Goal: Task Accomplishment & Management: Use online tool/utility

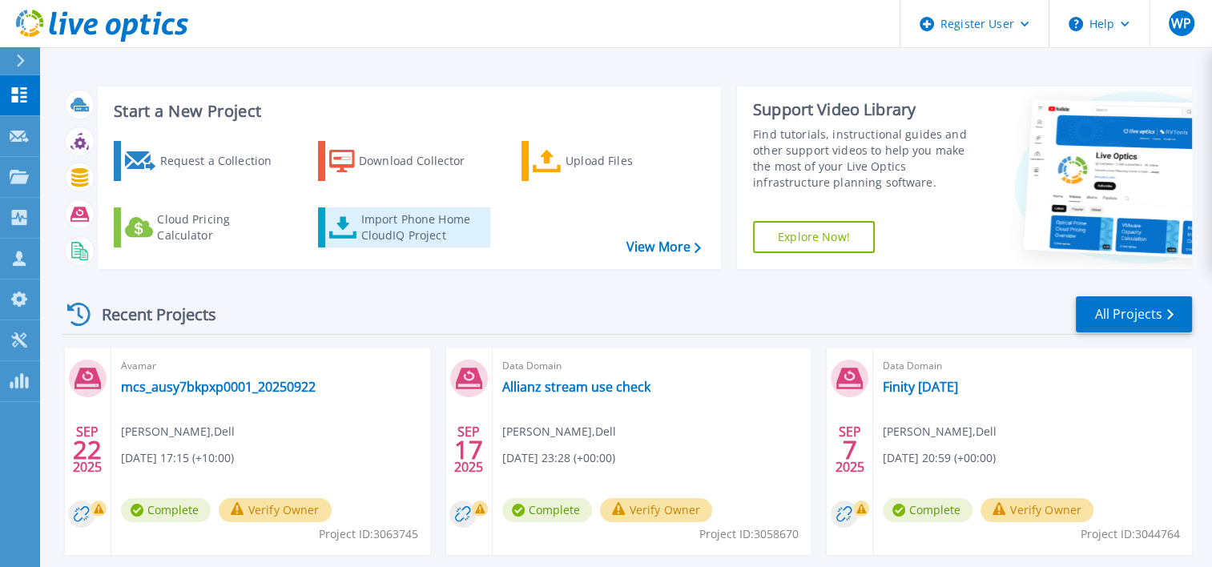
click at [423, 228] on div "Import Phone Home CloudIQ Project" at bounding box center [423, 227] width 125 height 32
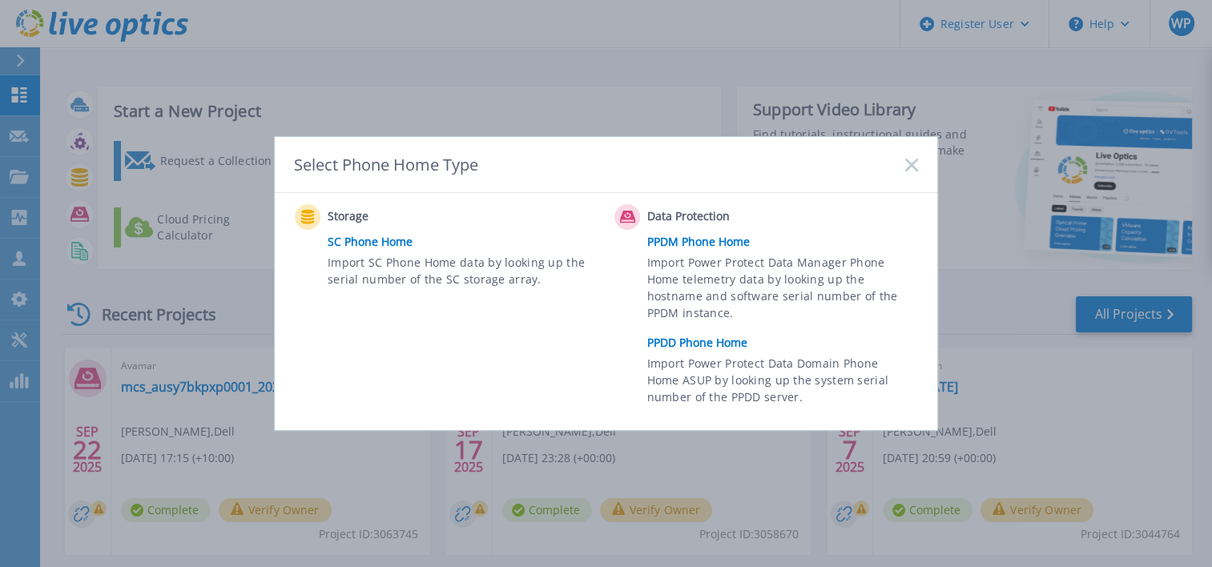
click at [679, 338] on link "PPDD Phone Home" at bounding box center [786, 343] width 279 height 24
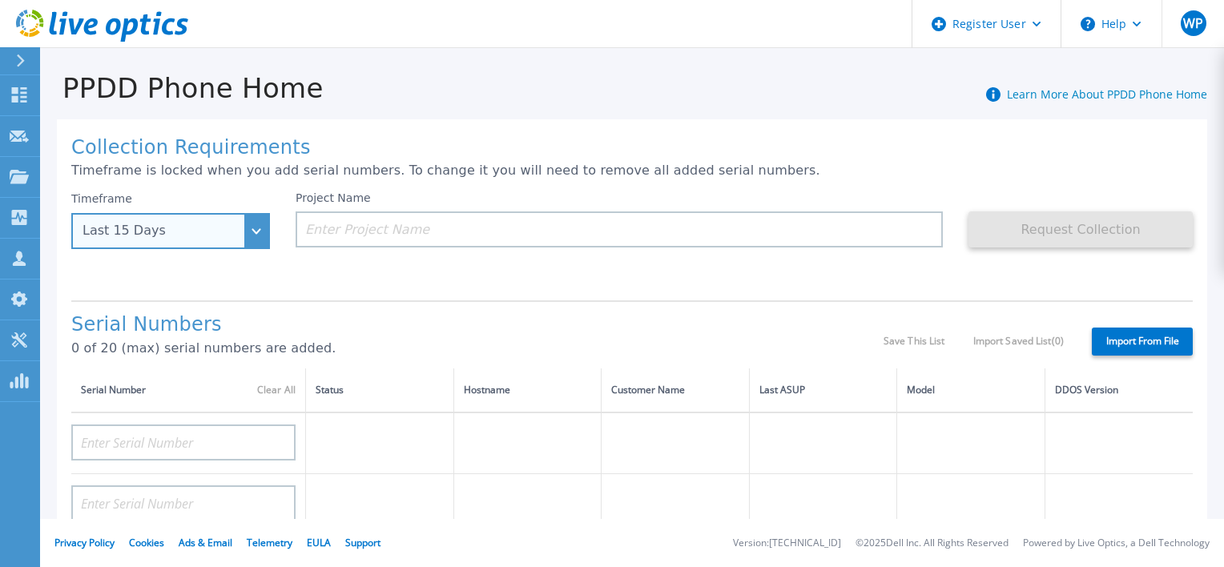
click at [257, 231] on div "Last 15 Days" at bounding box center [170, 231] width 199 height 36
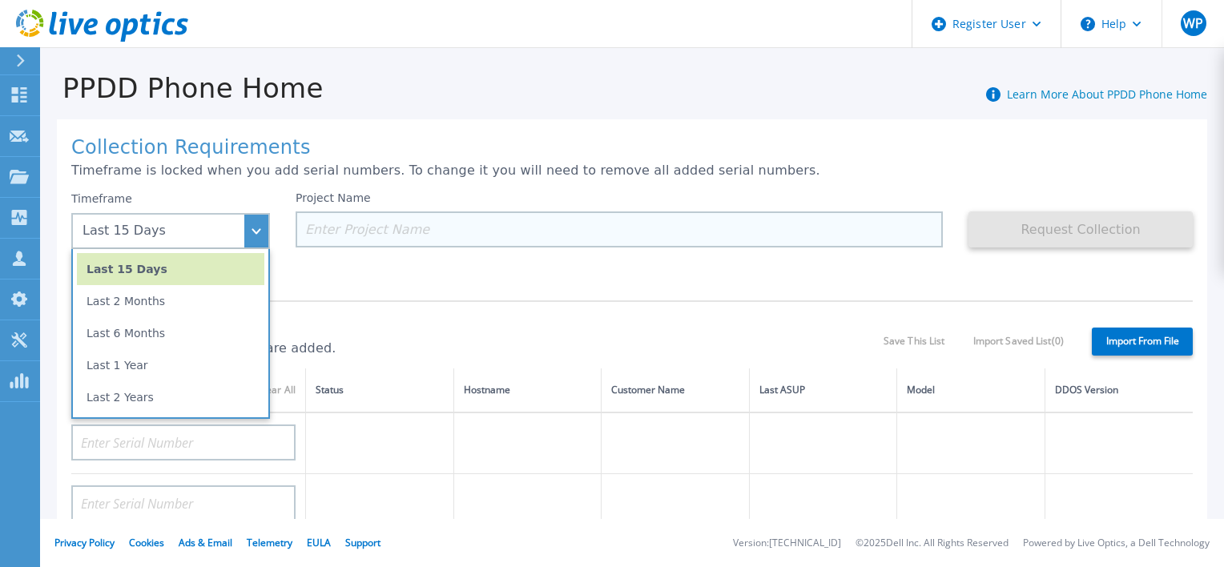
click at [355, 237] on input at bounding box center [619, 229] width 647 height 36
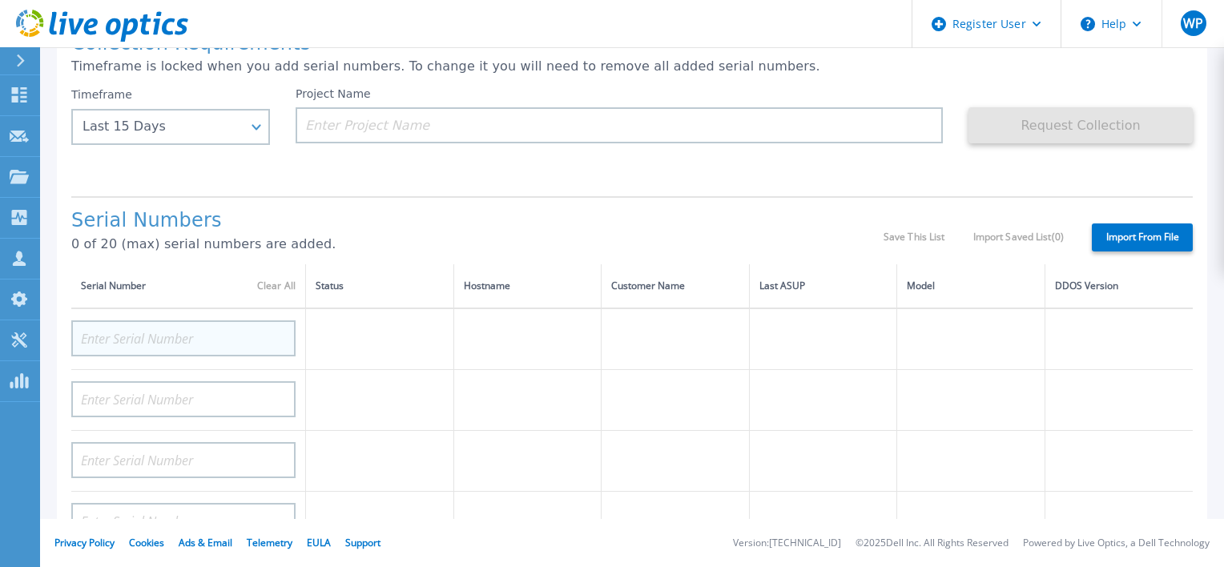
scroll to position [80, 0]
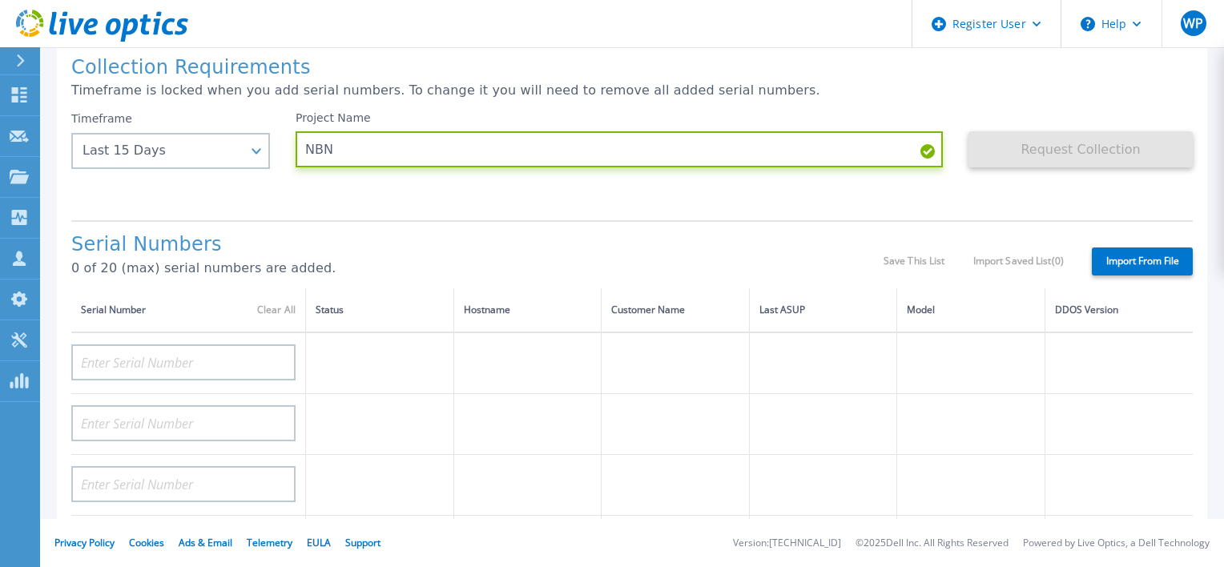
paste input
paste input "CRK00251308872"
type input "NBN CRK00251308872"
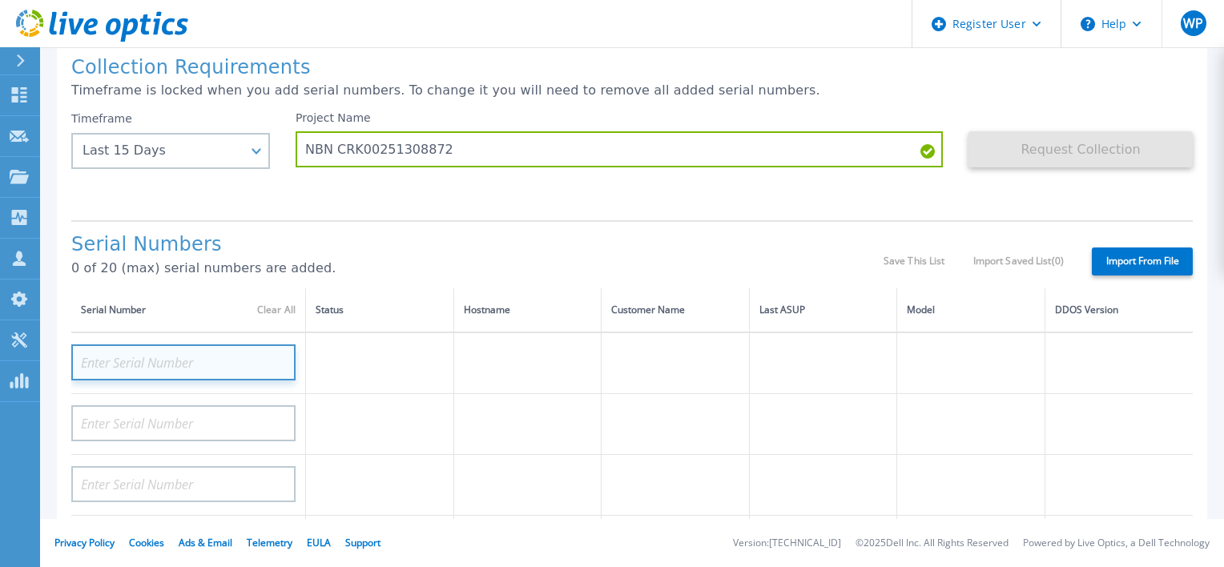
click at [247, 361] on input at bounding box center [183, 362] width 224 height 36
paste input "CRK00251308872"
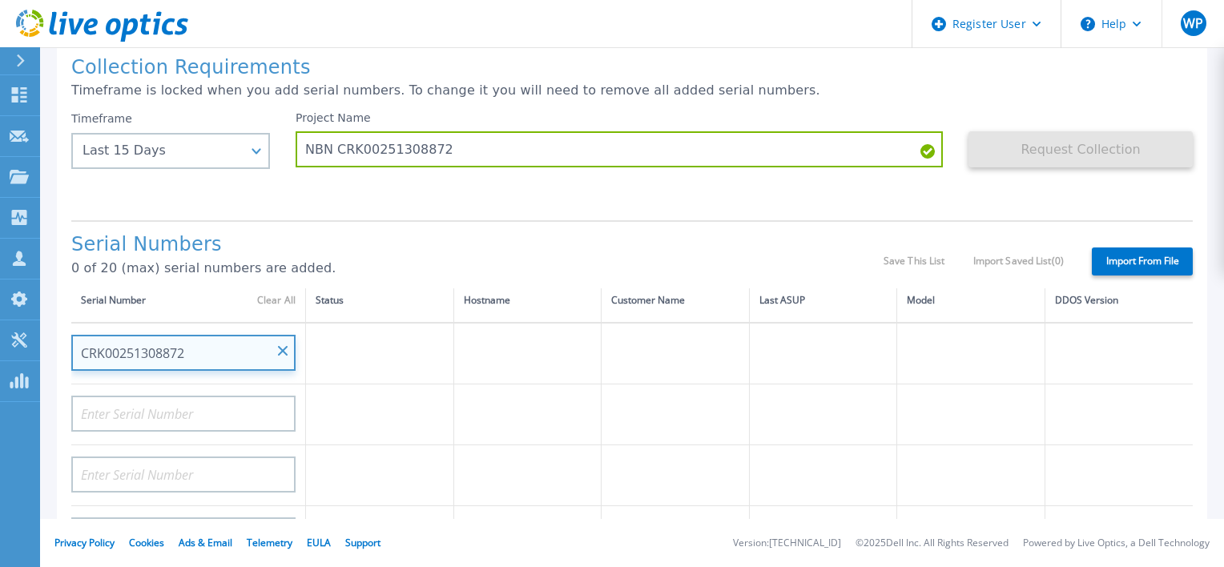
scroll to position [0, 0]
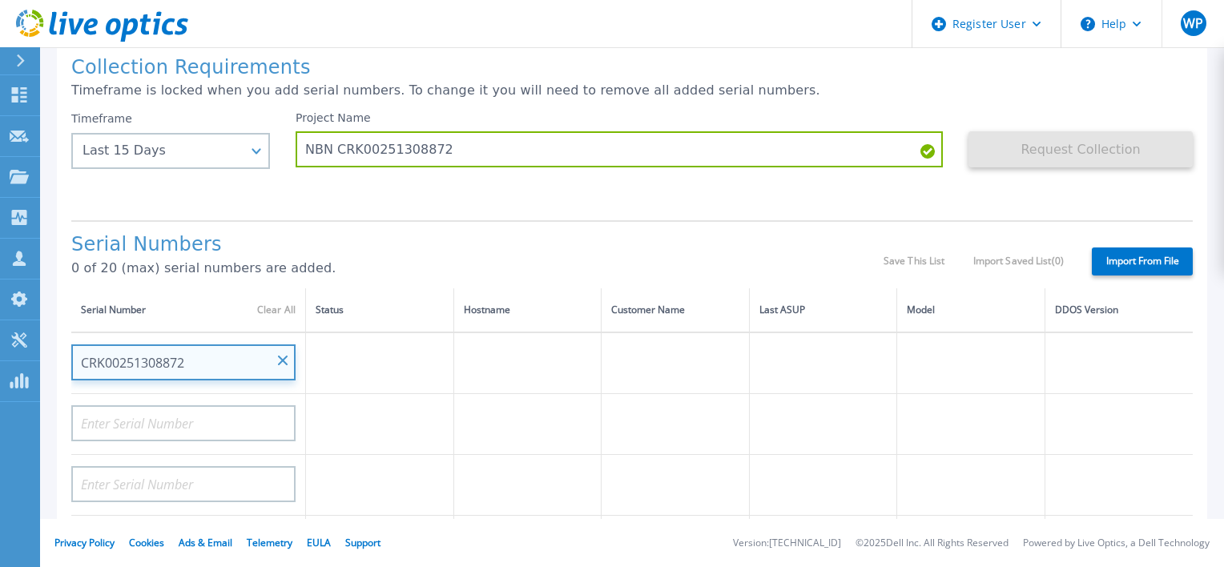
type input "CRK00251308872"
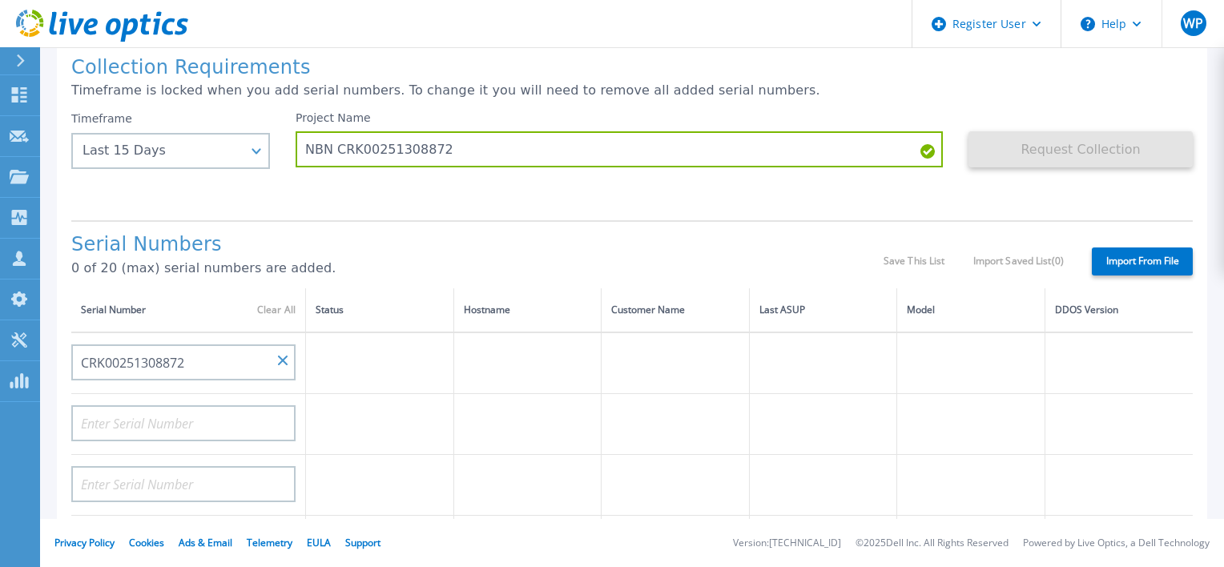
click at [1045, 208] on div "Collection Requirements Timeframe is locked when you add serial numbers. To cha…" at bounding box center [632, 492] width 1150 height 906
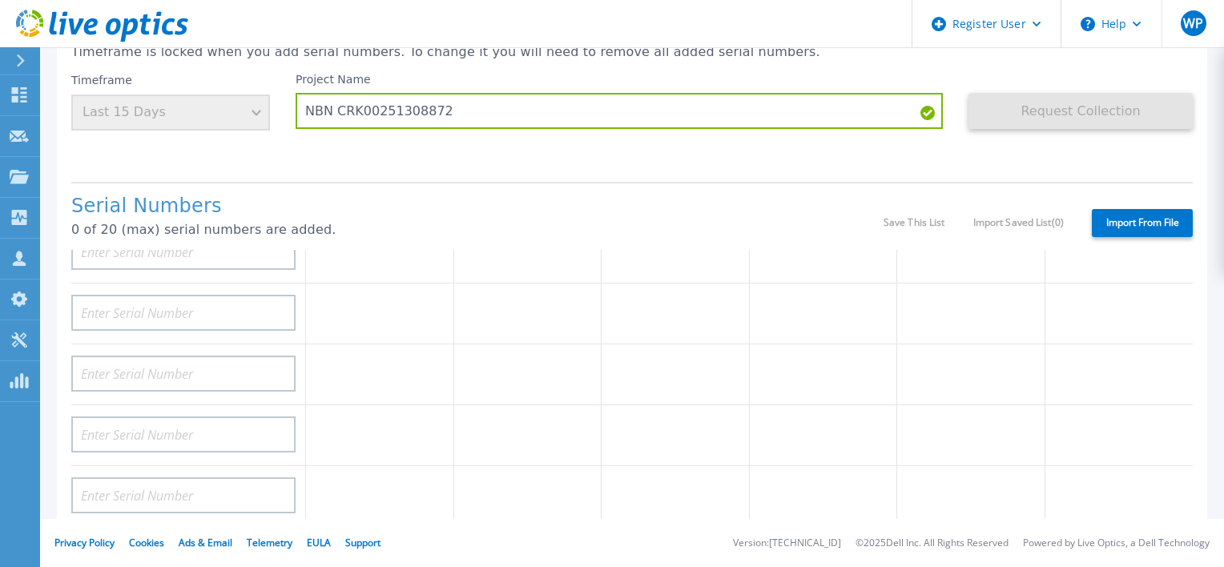
scroll to position [458, 0]
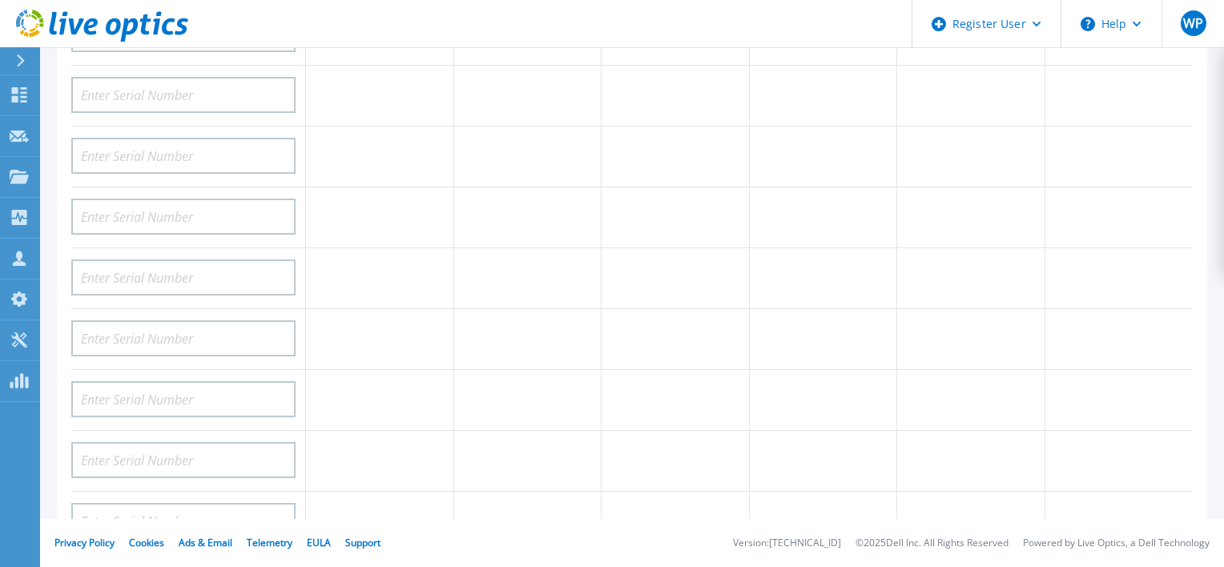
click at [1180, 370] on div "Serial Number Clear All Status Hostname Customer Name Last ASUP Model DDOS Vers…" at bounding box center [632, 220] width 1122 height 621
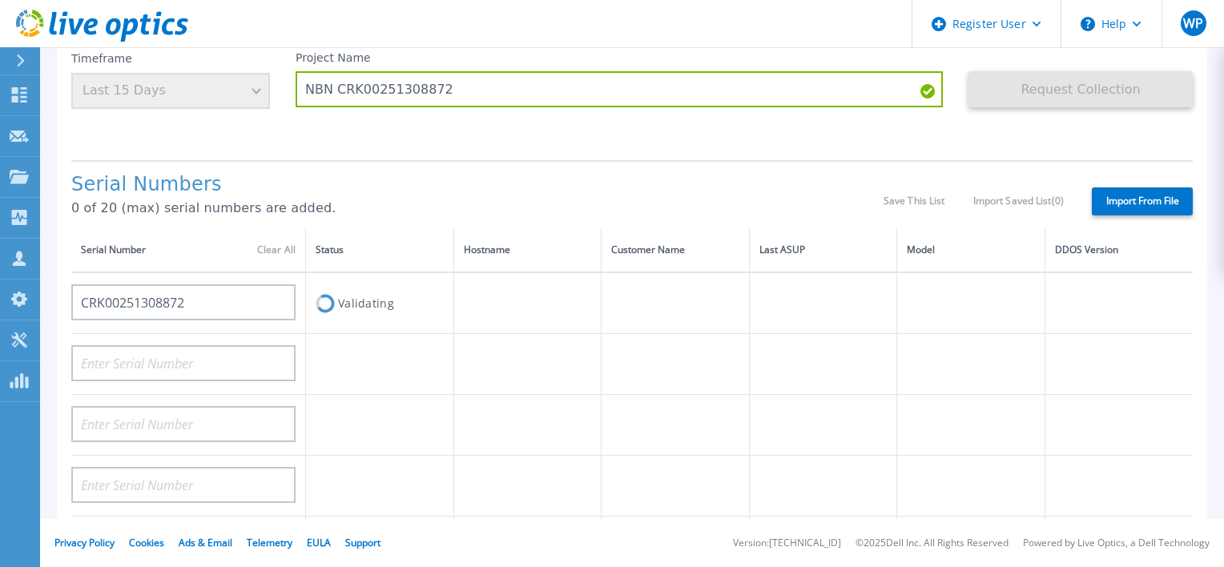
scroll to position [160, 0]
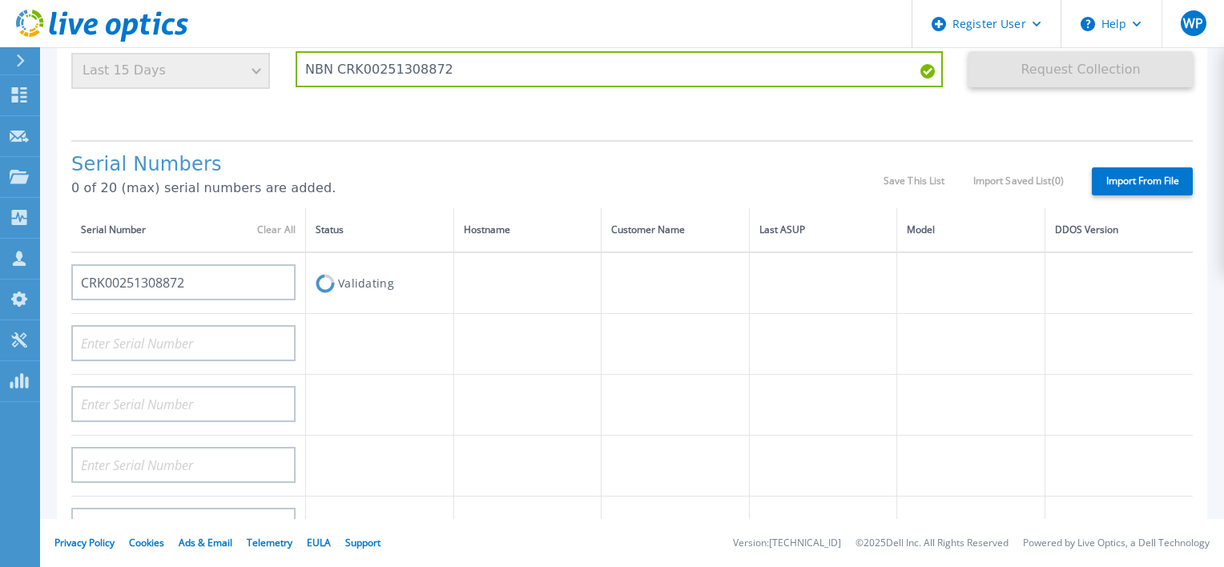
click at [1073, 261] on td at bounding box center [1119, 283] width 148 height 62
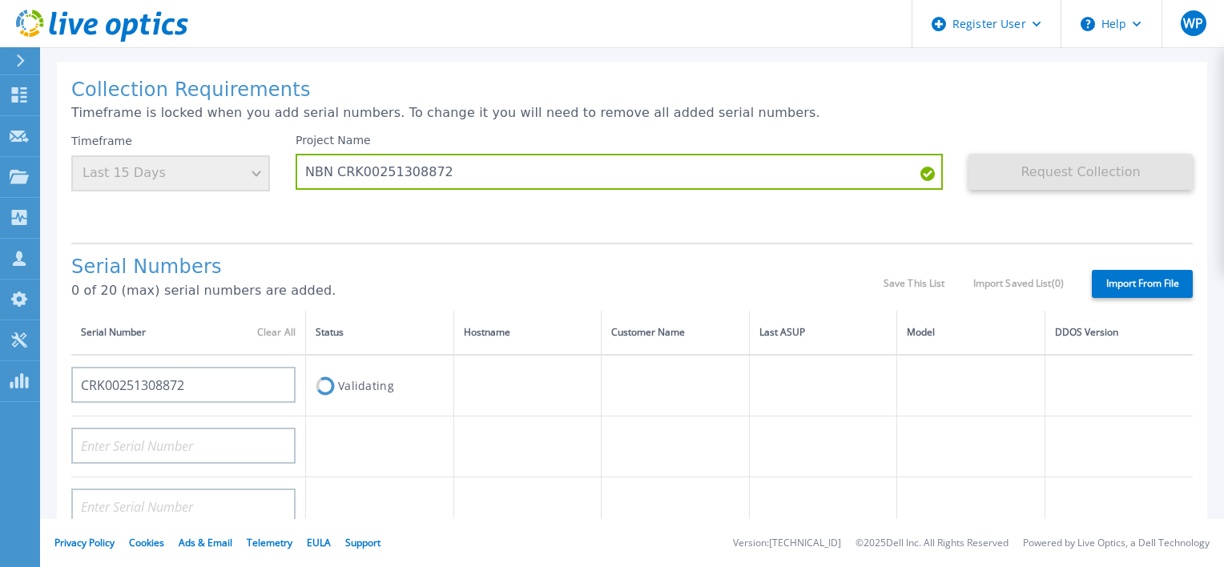
scroll to position [0, 0]
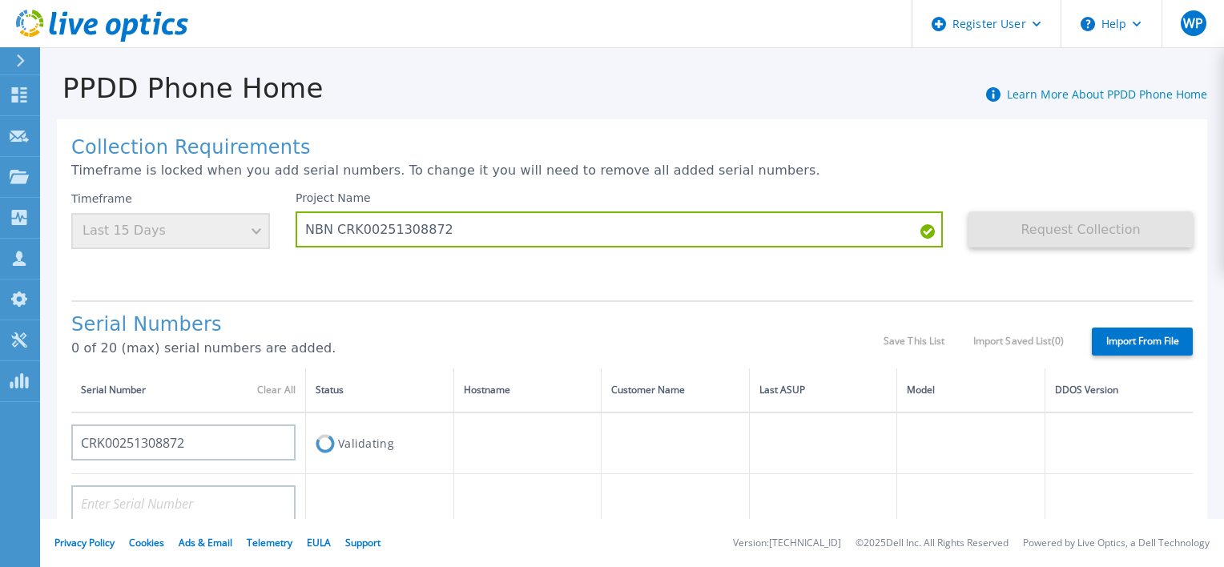
click at [534, 260] on div "Project Name NBN CRK00251308872" at bounding box center [632, 239] width 673 height 96
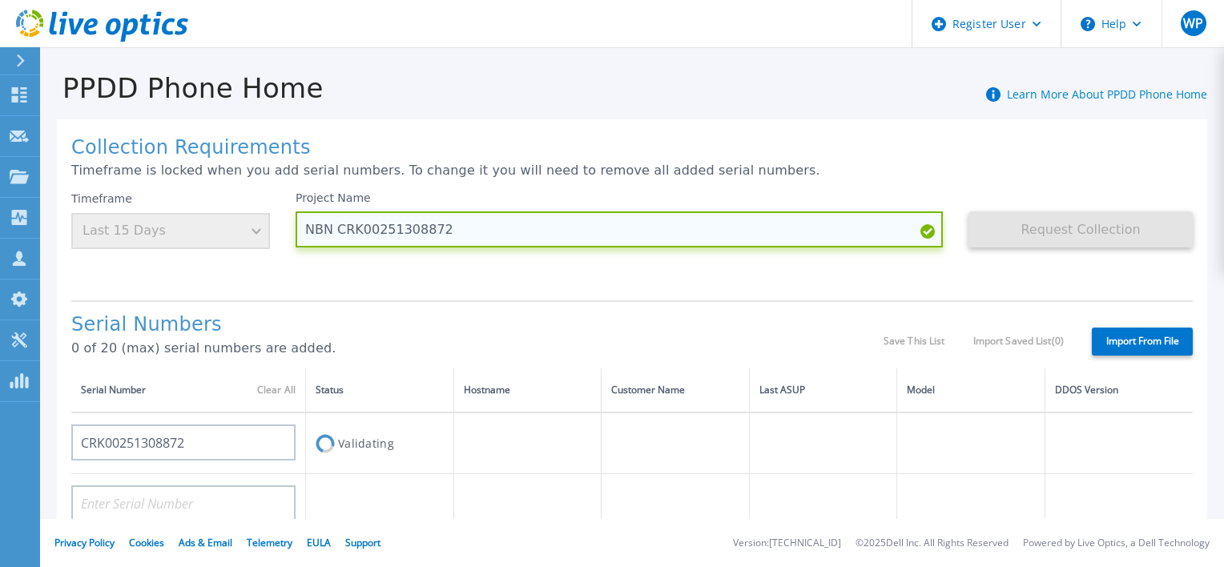
click at [542, 246] on input "NBN CRK00251308872" at bounding box center [619, 229] width 647 height 36
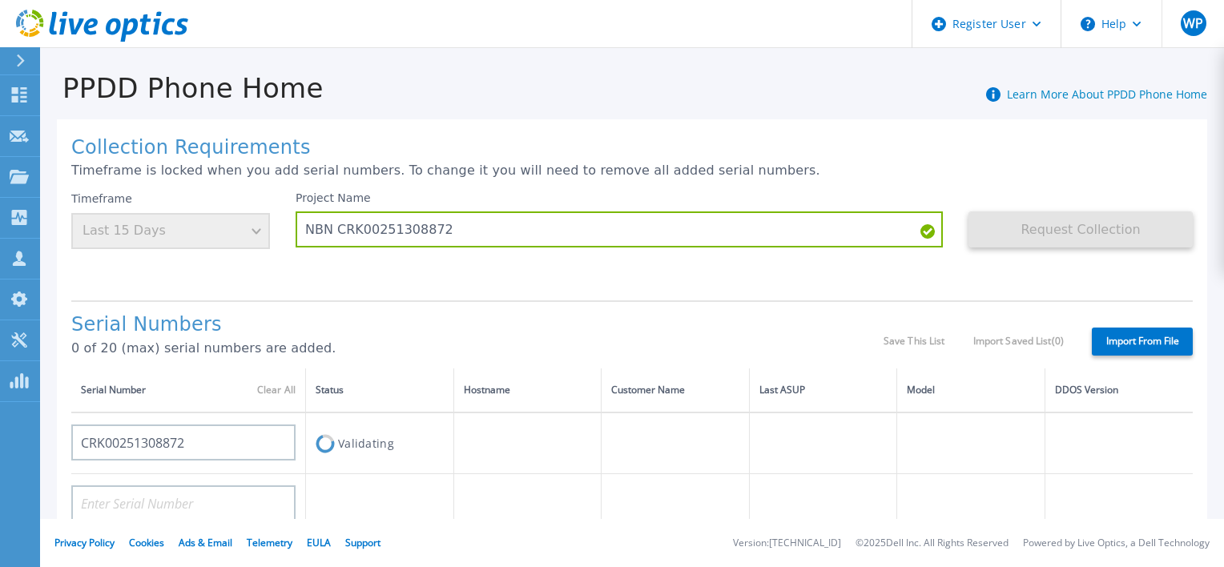
click at [604, 250] on div "Project Name NBN CRK00251308872" at bounding box center [632, 239] width 673 height 96
click at [640, 264] on div "Project Name NBN CRK00251308872" at bounding box center [632, 239] width 673 height 96
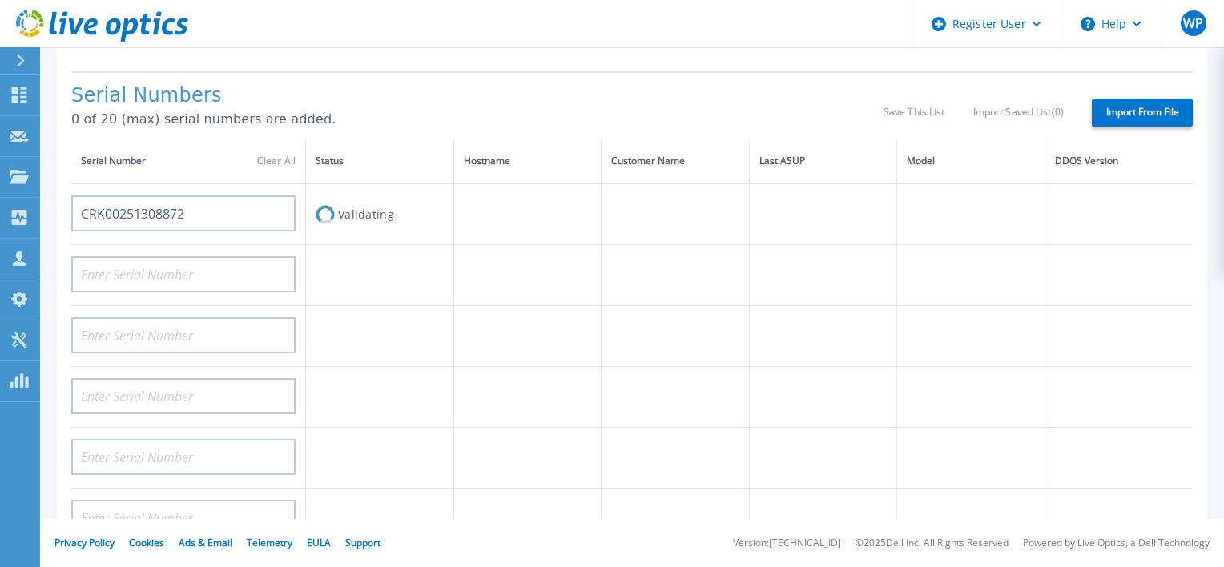
scroll to position [240, 0]
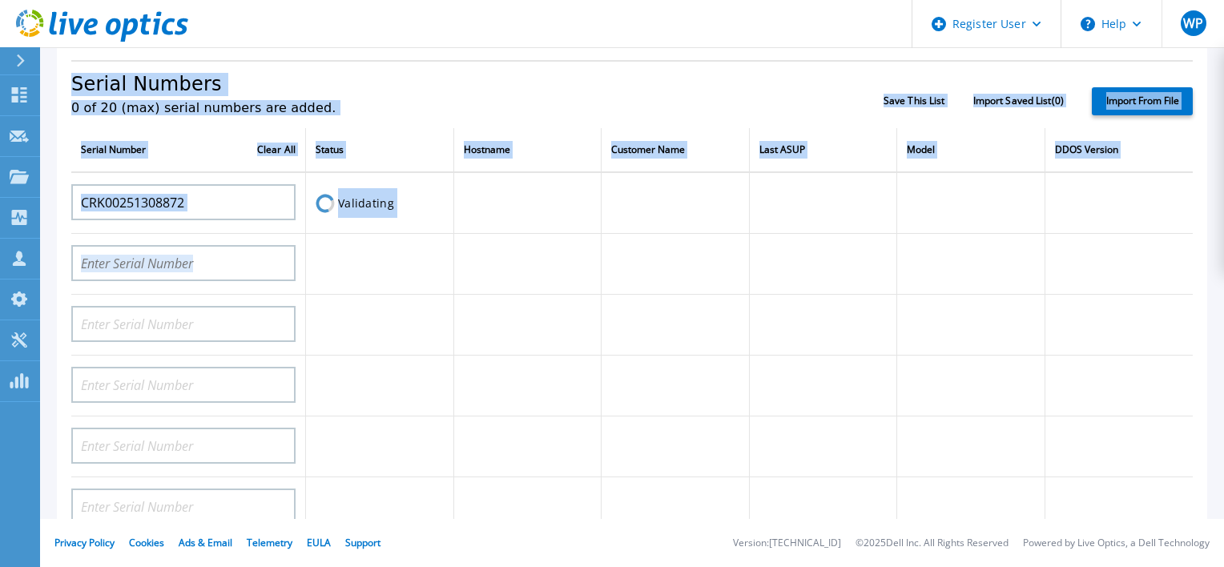
drag, startPoint x: 643, startPoint y: 256, endPoint x: 55, endPoint y: 64, distance: 618.4
click at [55, 64] on div "Collection Requirements Timeframe is locked when you add serial numbers. To cha…" at bounding box center [632, 324] width 1184 height 921
drag, startPoint x: 55, startPoint y: 64, endPoint x: 201, endPoint y: 116, distance: 154.8
click at [201, 116] on div "Serial Numbers 0 of 20 (max) serial numbers are added." at bounding box center [477, 101] width 812 height 54
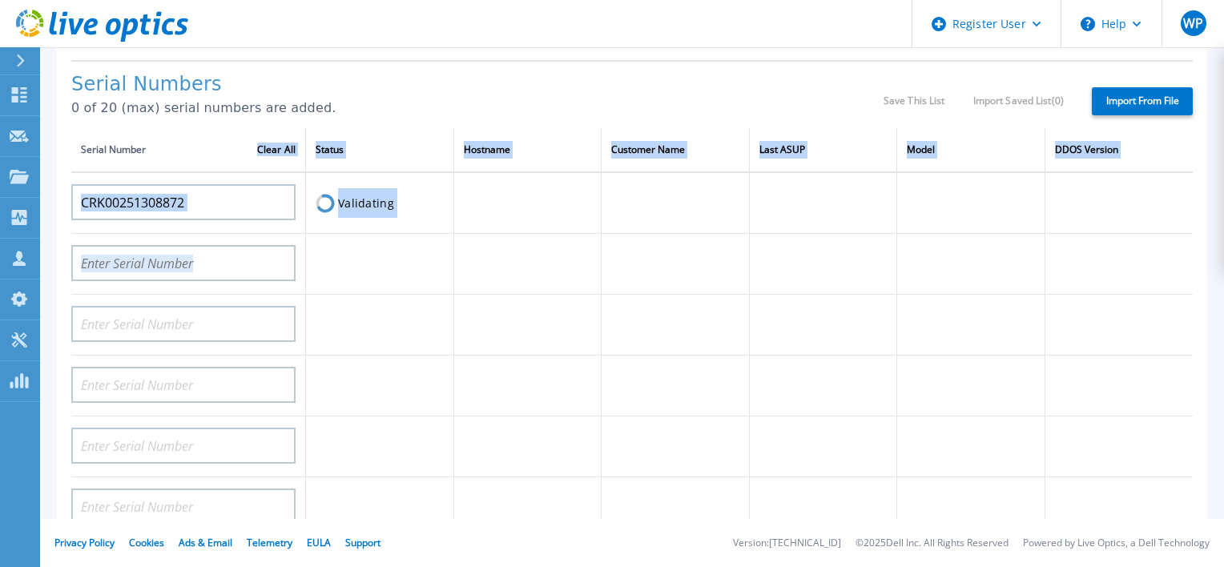
drag, startPoint x: 223, startPoint y: 138, endPoint x: 577, endPoint y: 285, distance: 383.5
click at [577, 285] on td at bounding box center [527, 264] width 148 height 61
click at [540, 271] on td at bounding box center [527, 264] width 148 height 61
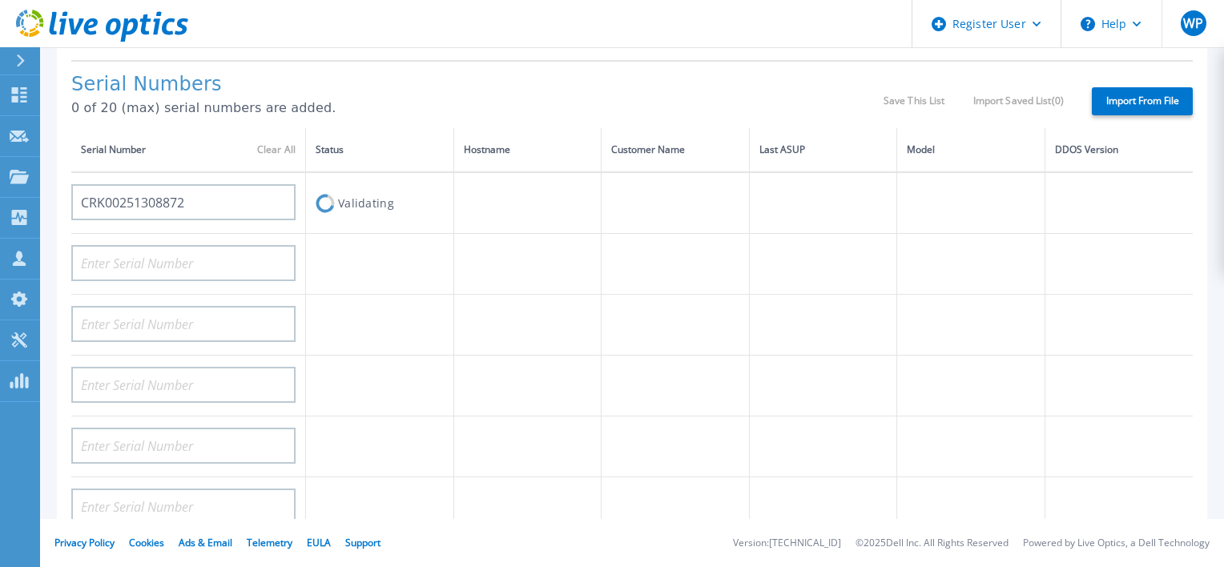
click at [534, 269] on td at bounding box center [527, 264] width 148 height 61
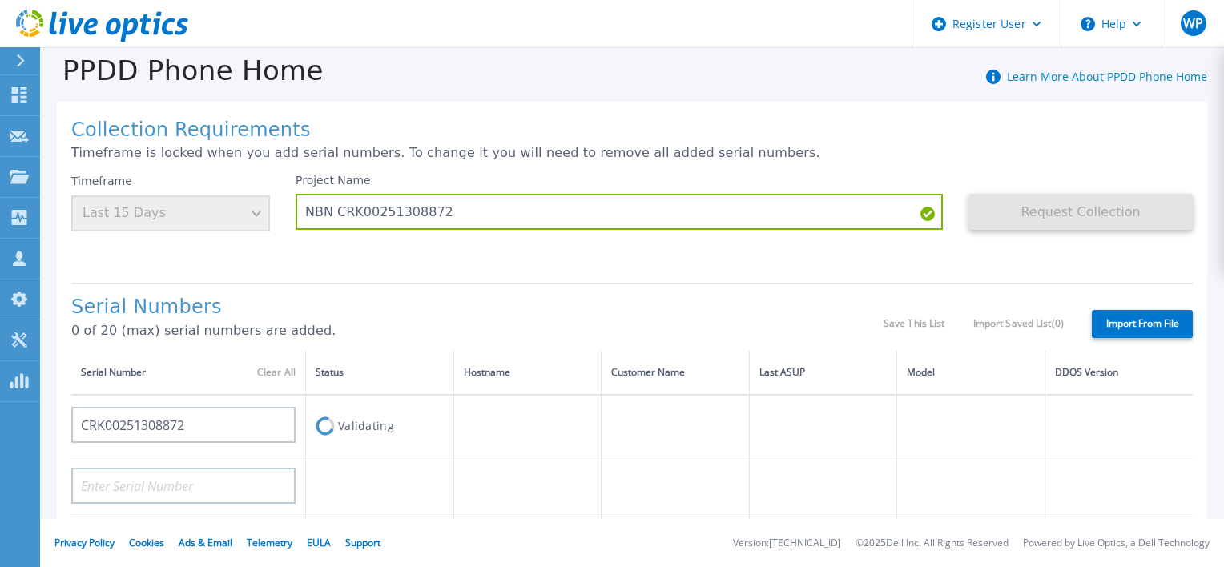
scroll to position [0, 0]
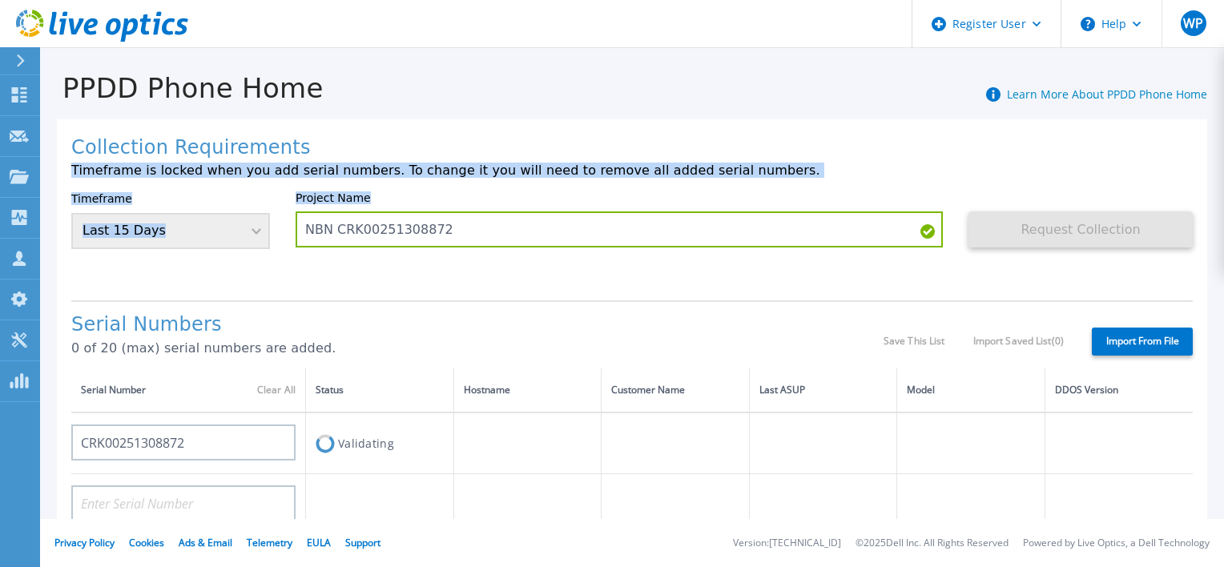
drag, startPoint x: 789, startPoint y: 193, endPoint x: 562, endPoint y: 130, distance: 236.2
click at [562, 130] on div "Collection Requirements Timeframe is locked when you add serial numbers. To cha…" at bounding box center [632, 572] width 1150 height 906
drag, startPoint x: 562, startPoint y: 130, endPoint x: 538, endPoint y: 147, distance: 28.7
click at [538, 147] on h1 "Collection Requirements" at bounding box center [632, 148] width 1122 height 22
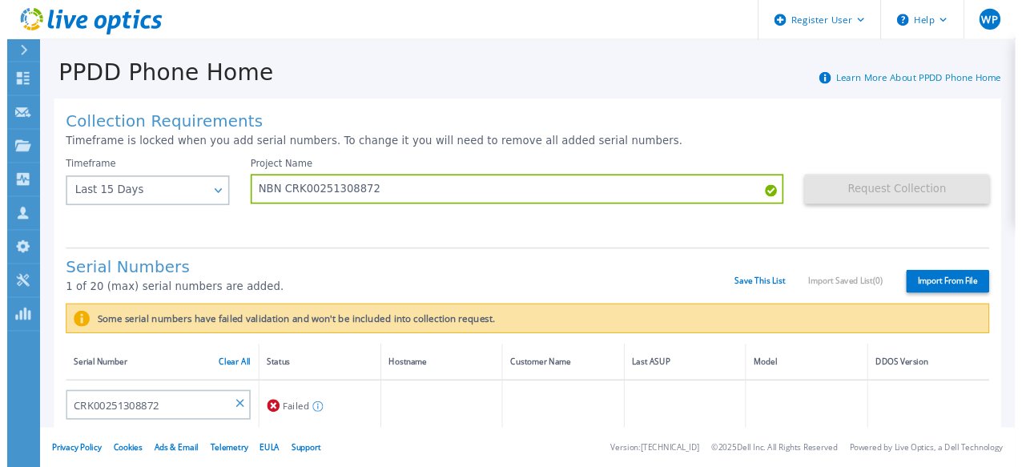
scroll to position [80, 0]
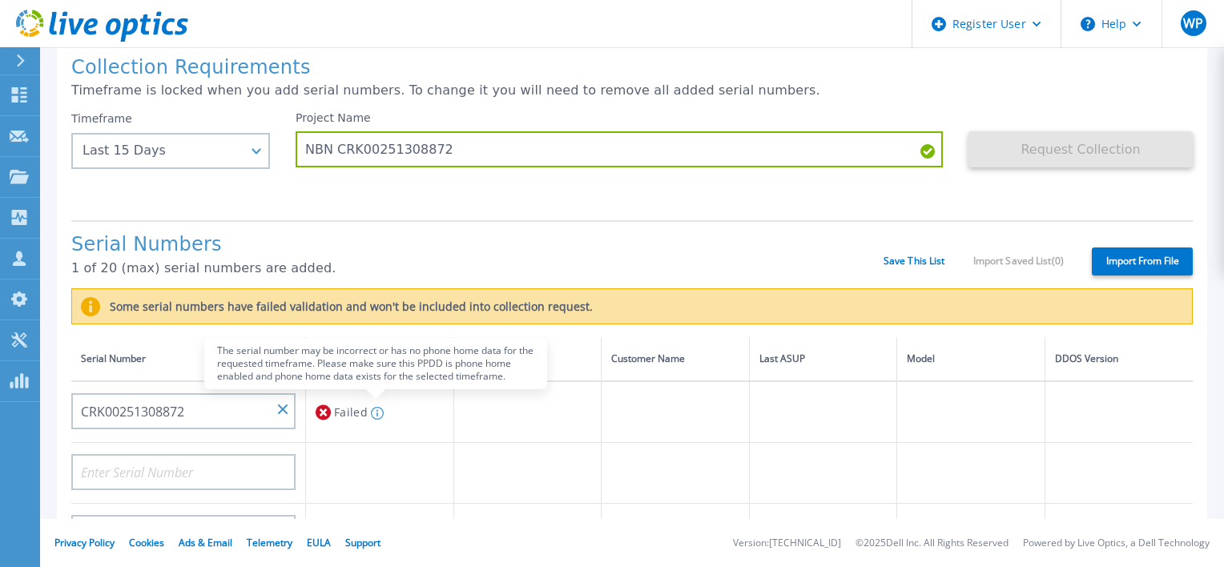
click at [377, 414] on icon at bounding box center [378, 413] width 2 height 7
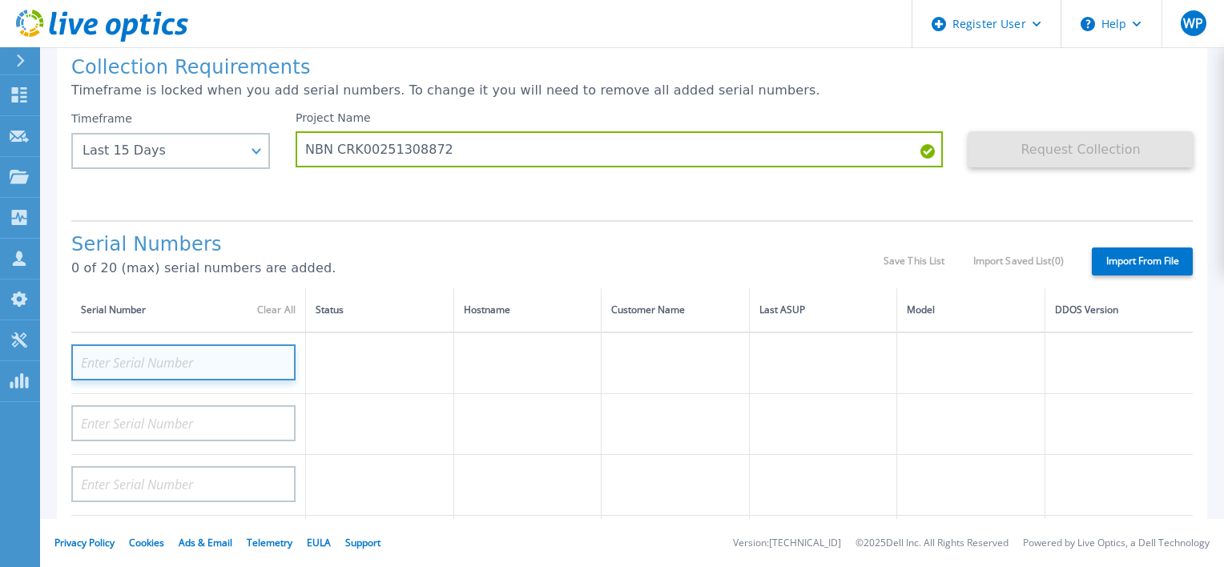
click at [240, 363] on input at bounding box center [183, 362] width 224 height 36
paste input "CKM01210405108"
type input "CKM01210405108"
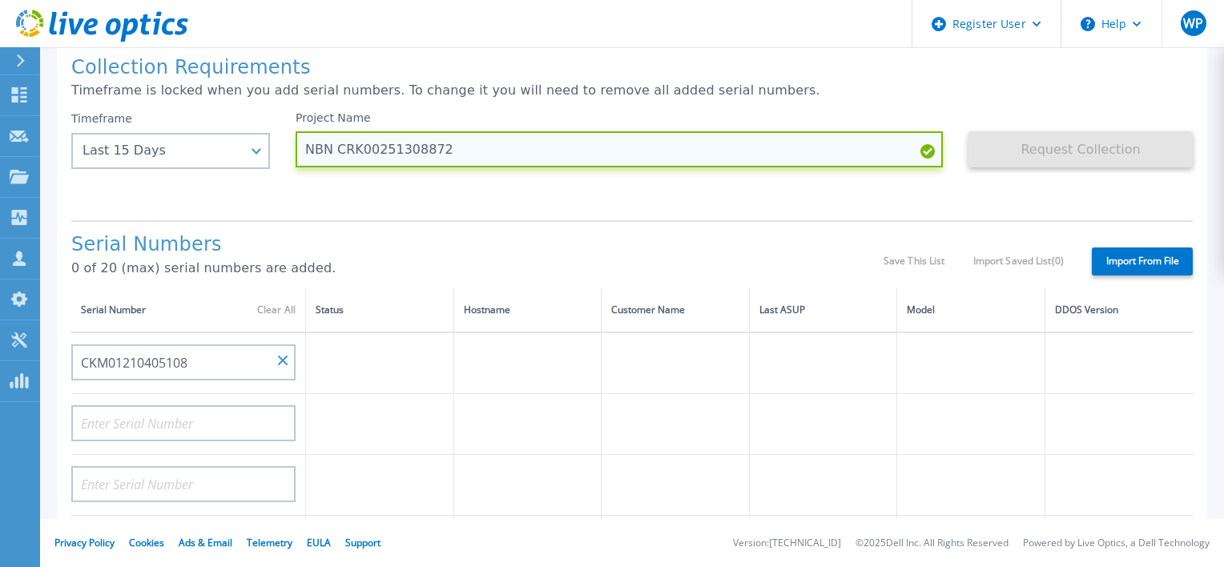
click at [382, 147] on input "NBN CRK00251308872" at bounding box center [619, 149] width 647 height 36
paste input "KM01210405108"
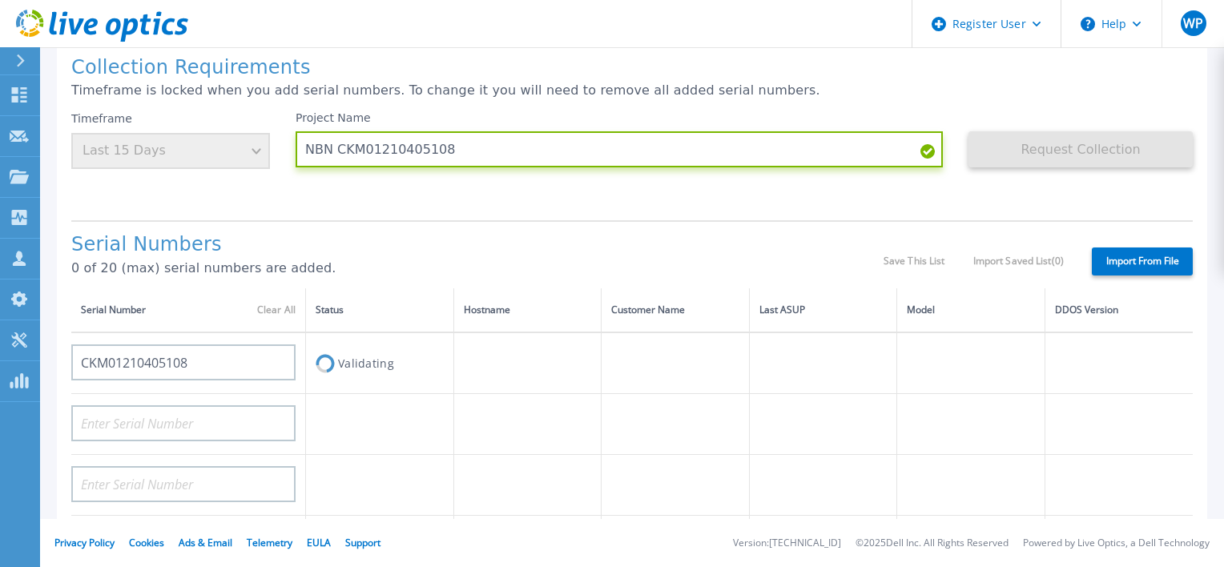
type input "NBN CKM01210405108"
click at [458, 262] on p "0 of 20 (max) serial numbers are added." at bounding box center [477, 268] width 812 height 14
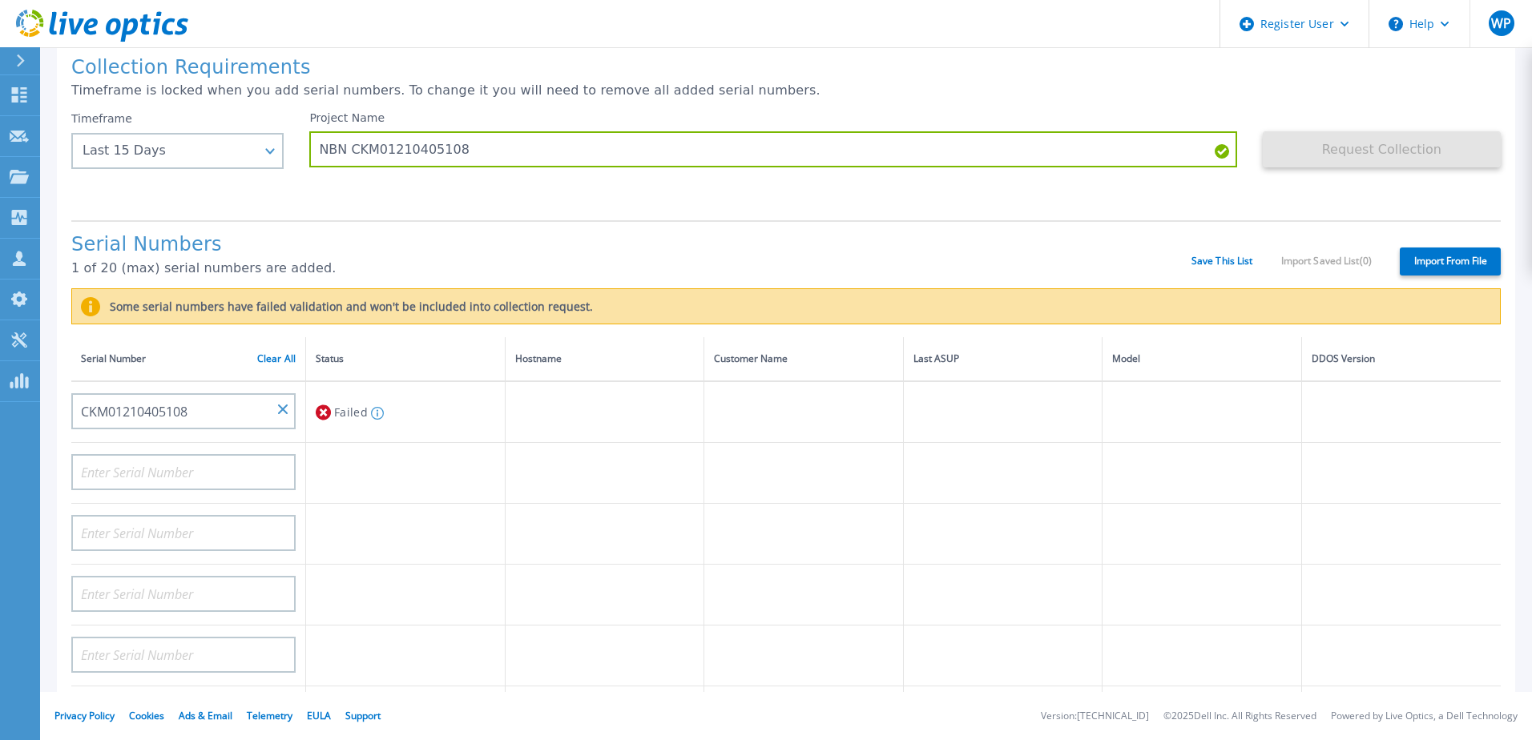
click at [496, 566] on td at bounding box center [405, 595] width 199 height 61
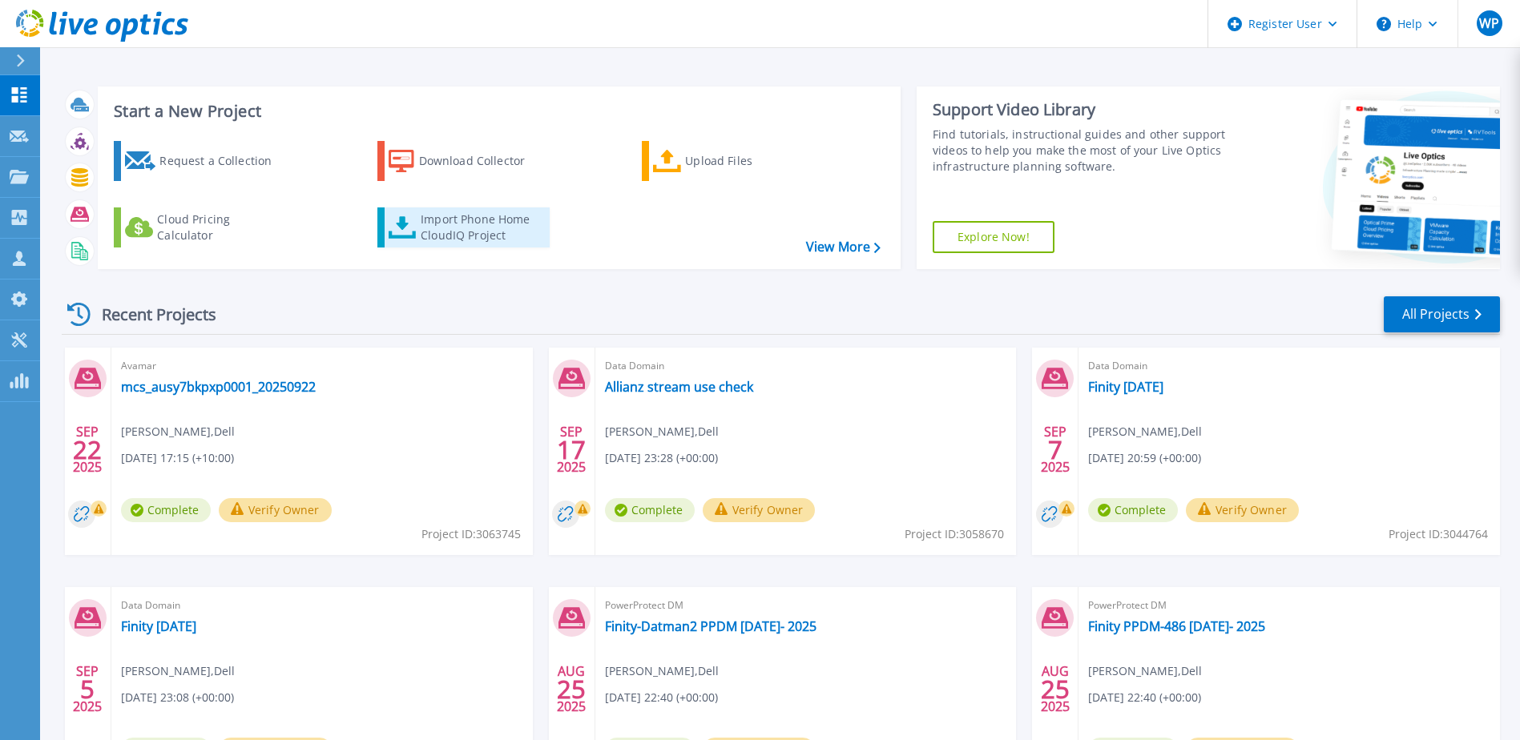
click at [485, 219] on div "Import Phone Home CloudIQ Project" at bounding box center [483, 227] width 125 height 32
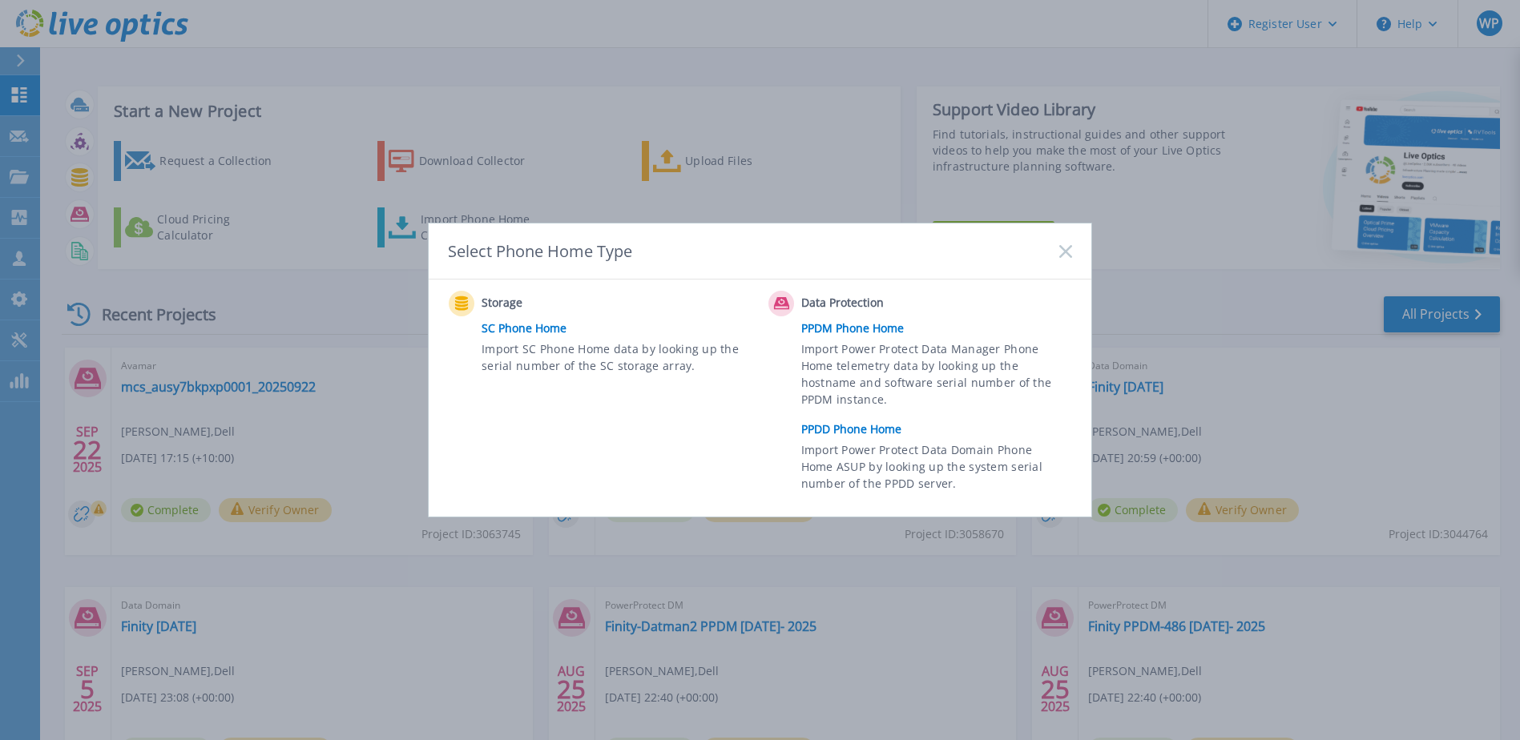
click at [844, 427] on link "PPDD Phone Home" at bounding box center [940, 429] width 279 height 24
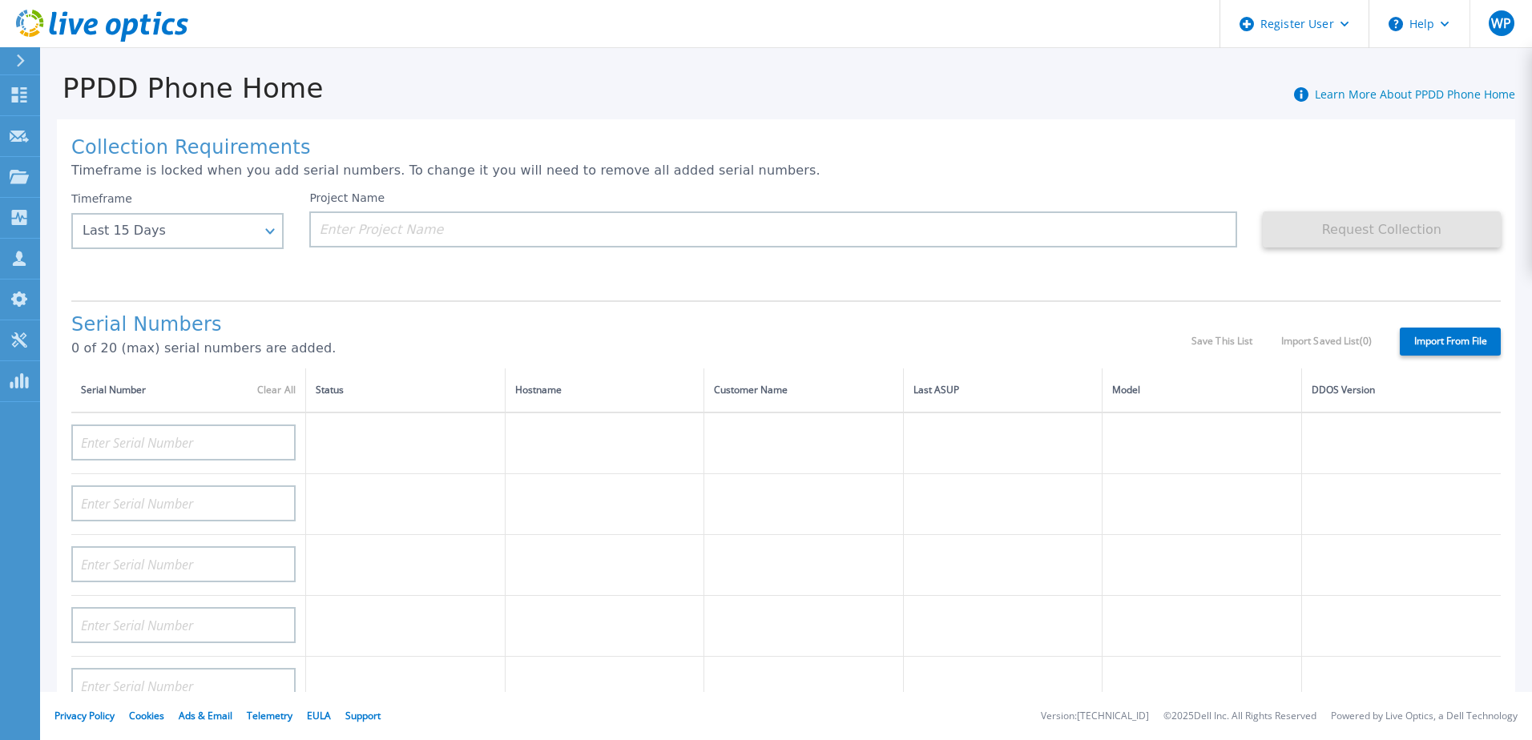
click at [409, 202] on div "Project Name" at bounding box center [772, 219] width 927 height 56
click at [415, 220] on input at bounding box center [772, 229] width 927 height 36
paste input "CKM01210405108"
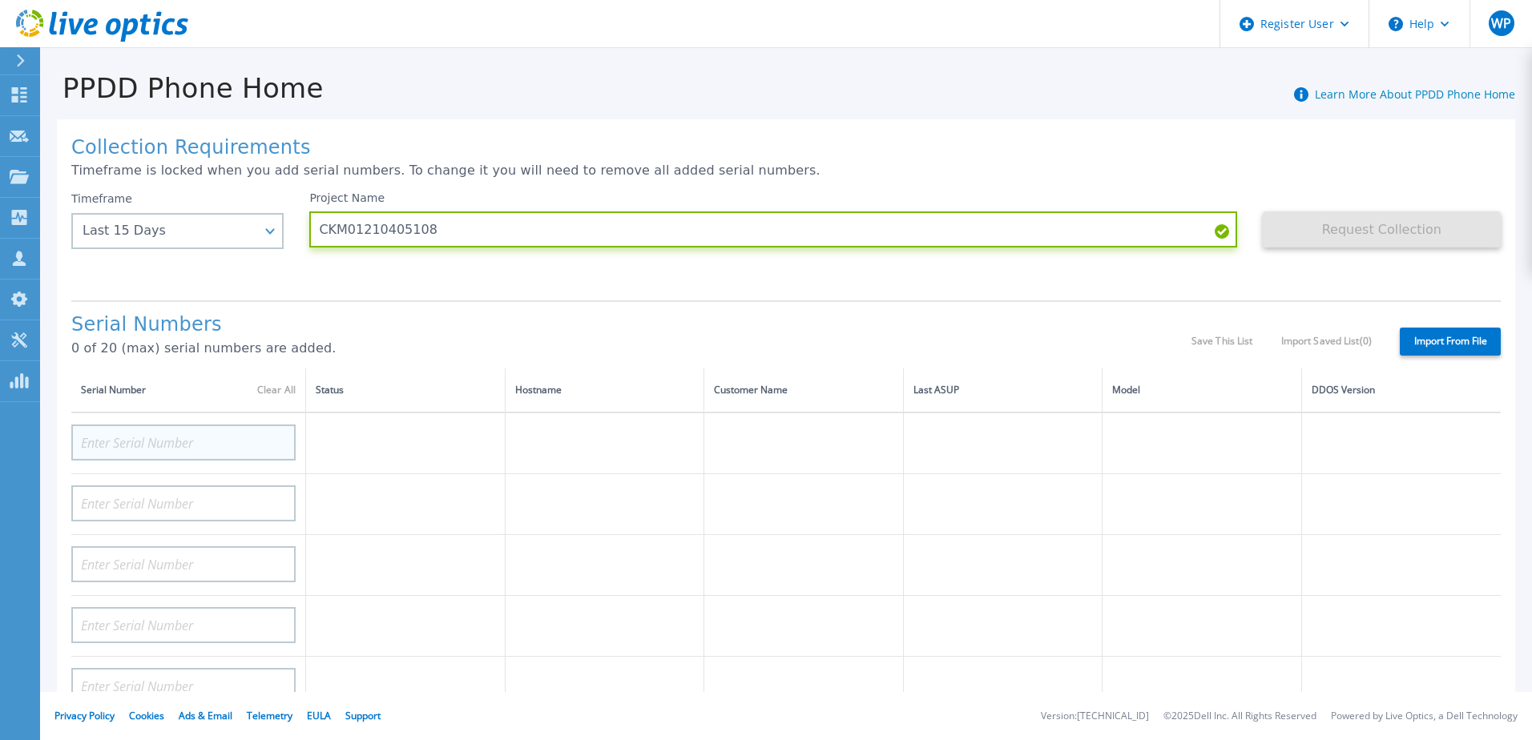
type input "CKM01210405108"
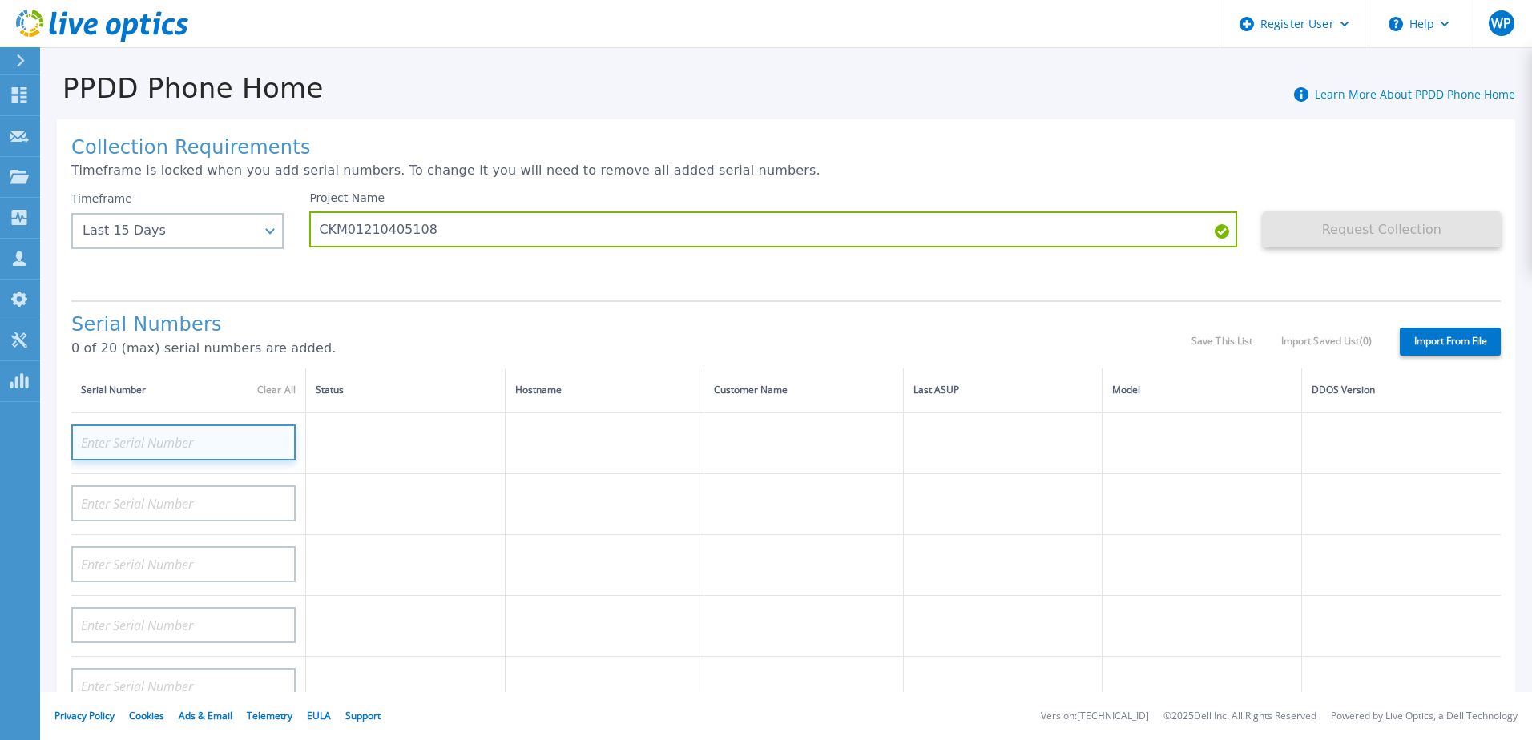
click at [230, 429] on input at bounding box center [183, 443] width 224 height 36
paste input "CKM01210405108"
type input "CKM01210405108"
click at [330, 443] on td at bounding box center [405, 444] width 199 height 62
